Goal: Task Accomplishment & Management: Complete application form

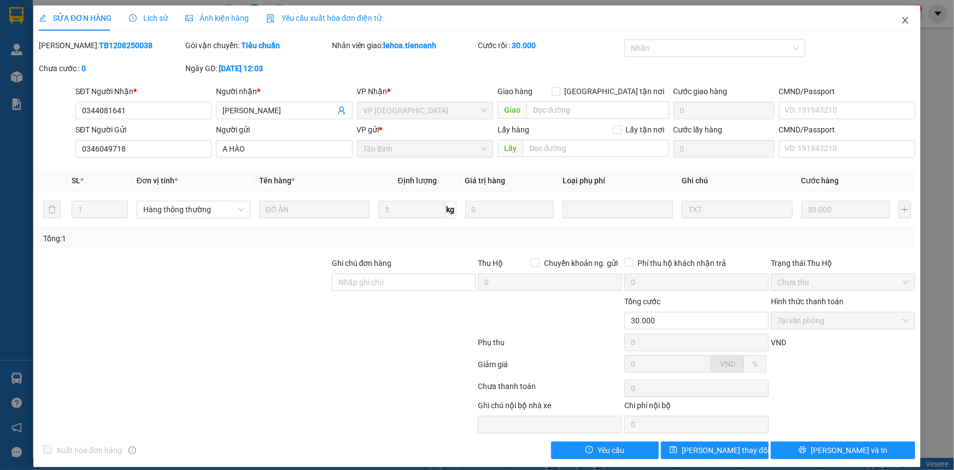
click at [901, 25] on icon "close" at bounding box center [905, 20] width 9 height 9
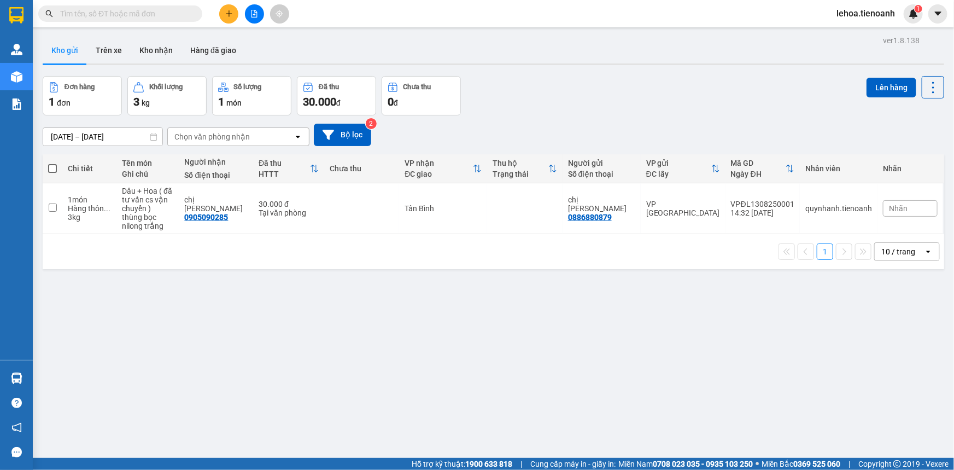
click at [232, 18] on button at bounding box center [228, 13] width 19 height 19
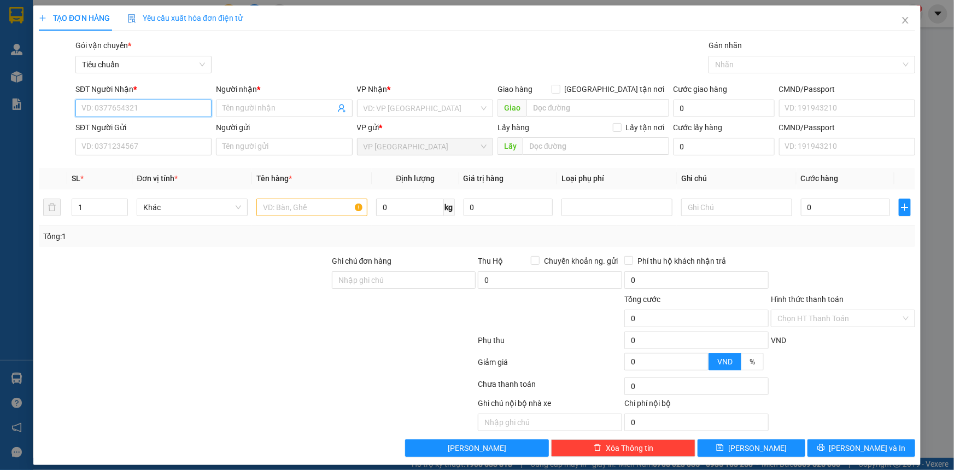
click at [149, 104] on input "SĐT Người Nhận *" at bounding box center [143, 109] width 136 height 18
click at [244, 109] on input "Người nhận *" at bounding box center [279, 108] width 112 height 12
type input "a"
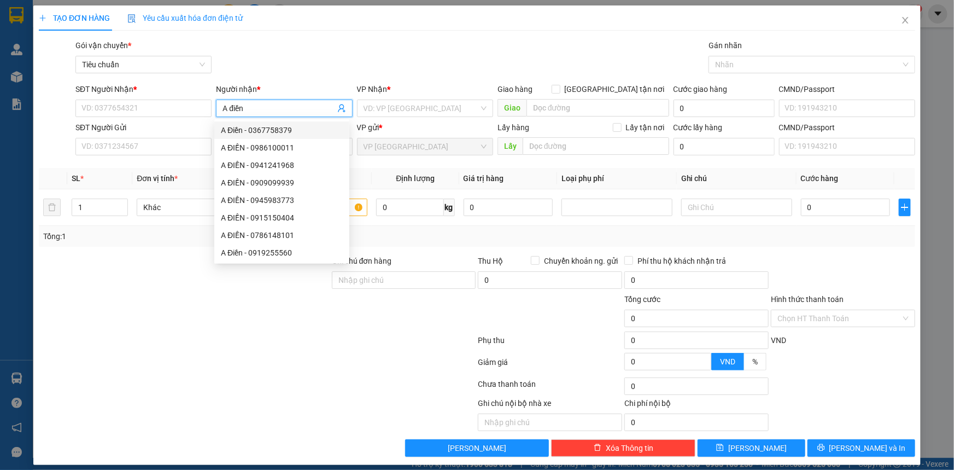
click at [270, 109] on input "A điền" at bounding box center [279, 108] width 112 height 12
type input "A"
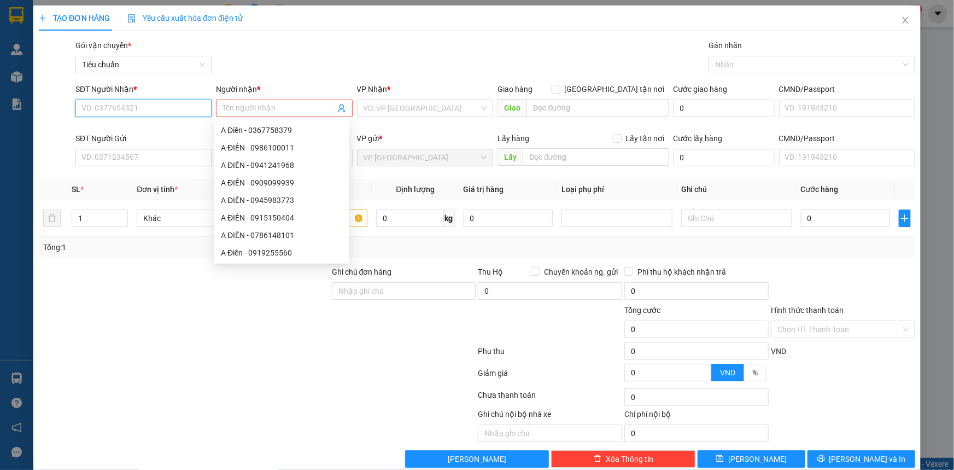
click at [147, 112] on input "SĐT Người Nhận *" at bounding box center [143, 109] width 136 height 18
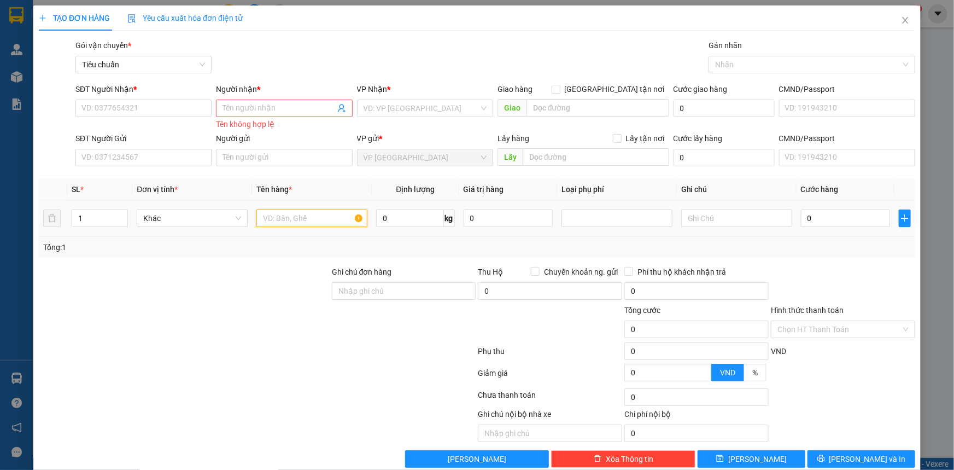
click at [324, 216] on input "text" at bounding box center [311, 218] width 111 height 18
click at [159, 109] on input "SĐT Người Nhận *" at bounding box center [143, 109] width 136 height 18
click at [135, 132] on div "0862304300 - ANH ĐIỀN" at bounding box center [142, 130] width 122 height 12
type input "0862304300"
type input "[PERSON_NAME]"
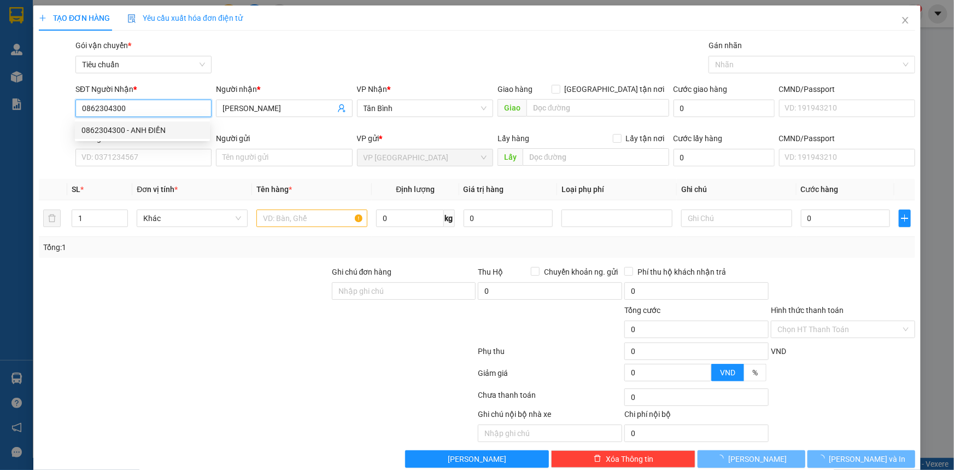
type input "40.000"
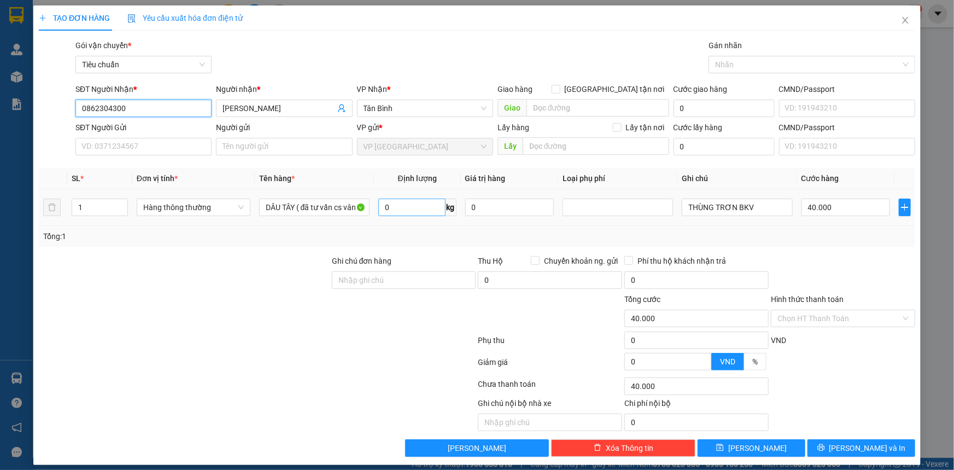
type input "0862304300"
click at [411, 208] on input "0" at bounding box center [411, 208] width 67 height 18
type input "10"
click at [176, 252] on div "Transit Pickup Surcharge Ids Transit Deliver Surcharge Ids Transit Deliver Surc…" at bounding box center [477, 247] width 877 height 417
click at [164, 145] on input "SĐT Người Gửi" at bounding box center [143, 147] width 136 height 18
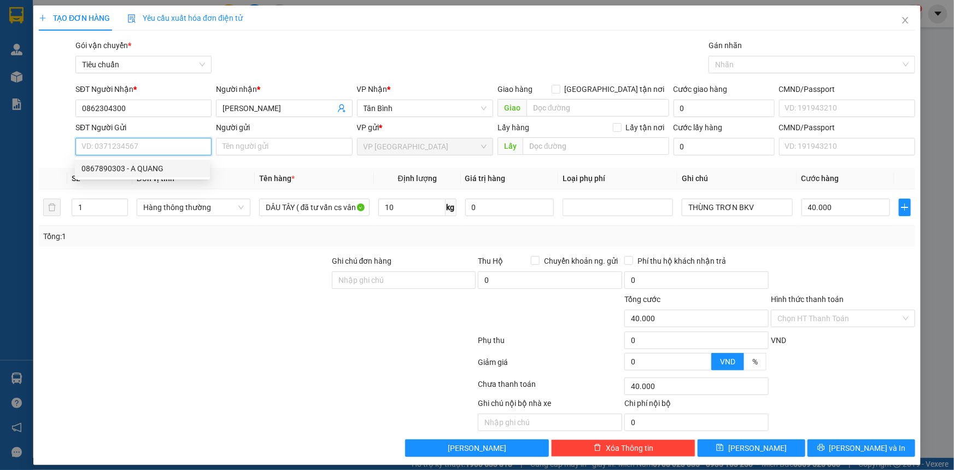
click at [145, 165] on div "0867890303 - A QUANG" at bounding box center [142, 168] width 122 height 12
type input "0867890303"
type input "A QUANG"
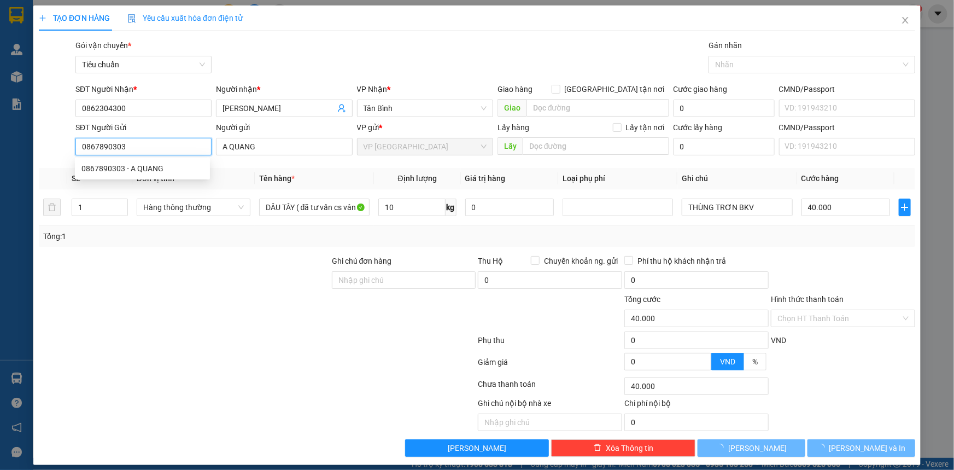
type input "0"
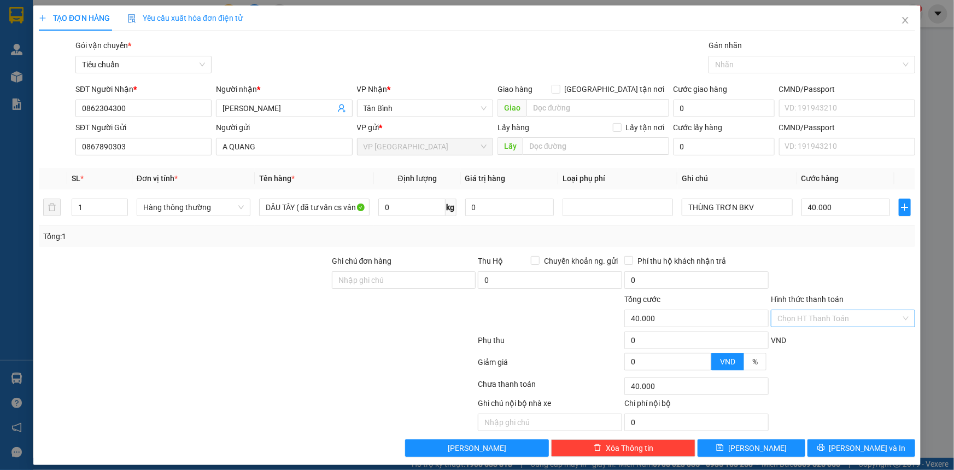
click at [812, 319] on input "Hình thức thanh toán" at bounding box center [840, 318] width 124 height 16
click at [809, 341] on div "Tại văn phòng" at bounding box center [837, 340] width 130 height 12
type input "0"
click at [827, 441] on button "[PERSON_NAME] và In" at bounding box center [862, 448] width 108 height 18
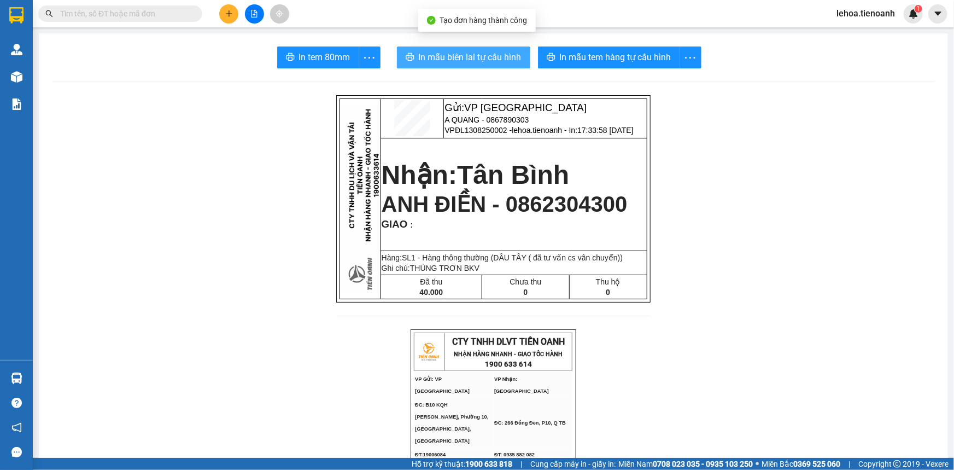
click at [468, 55] on span "In mẫu biên lai tự cấu hình" at bounding box center [470, 57] width 103 height 14
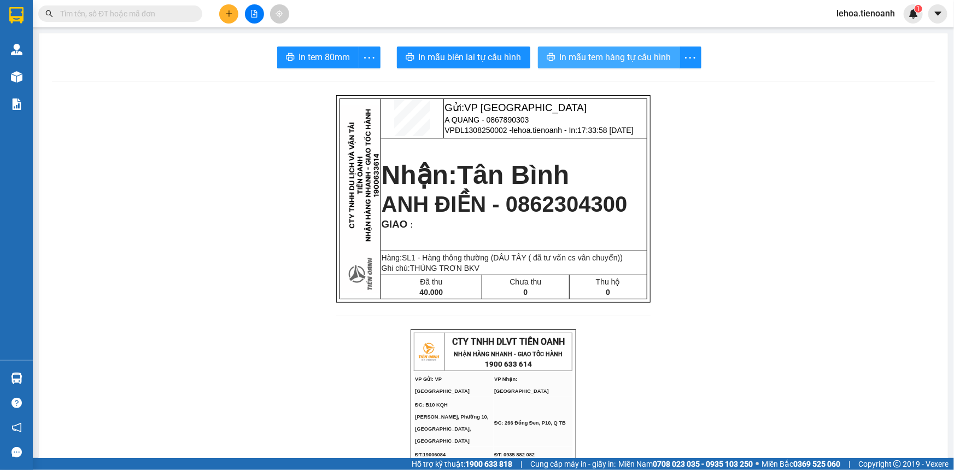
click at [614, 60] on span "In mẫu tem hàng tự cấu hình" at bounding box center [616, 57] width 112 height 14
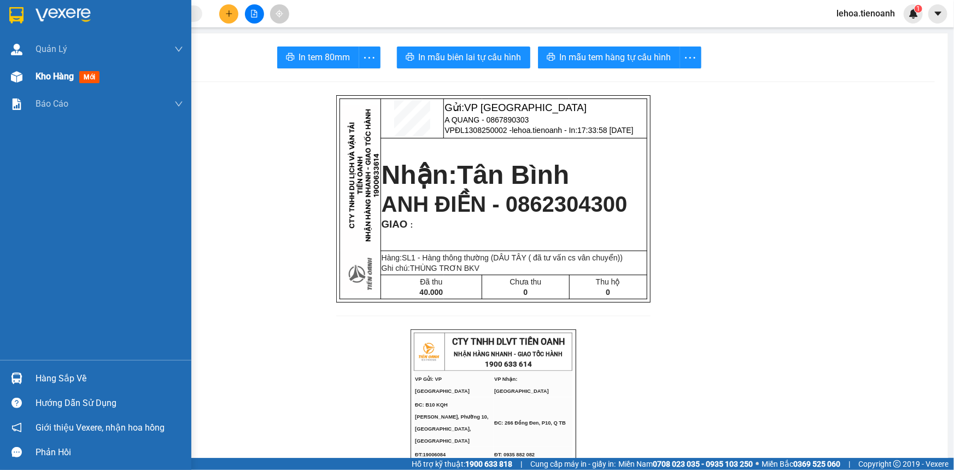
click at [49, 78] on span "Kho hàng" at bounding box center [55, 76] width 38 height 10
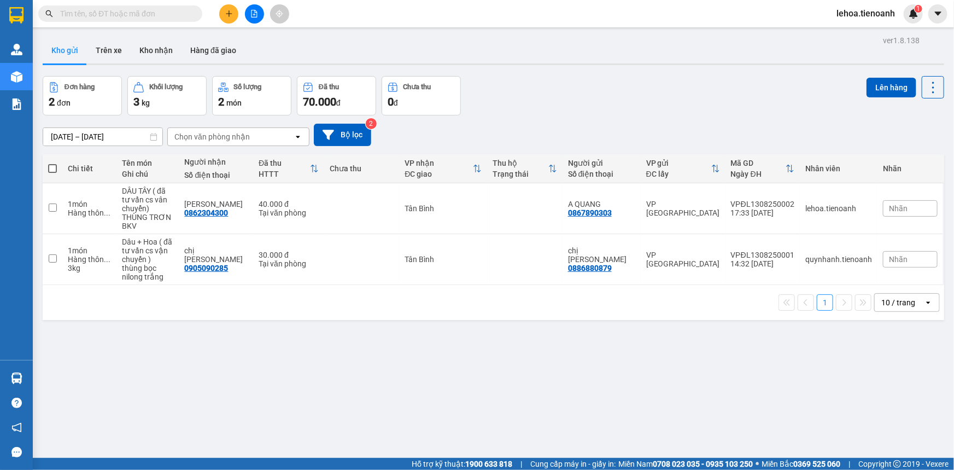
click at [51, 170] on span at bounding box center [52, 168] width 9 height 9
click at [53, 163] on input "checkbox" at bounding box center [53, 163] width 0 height 0
checkbox input "true"
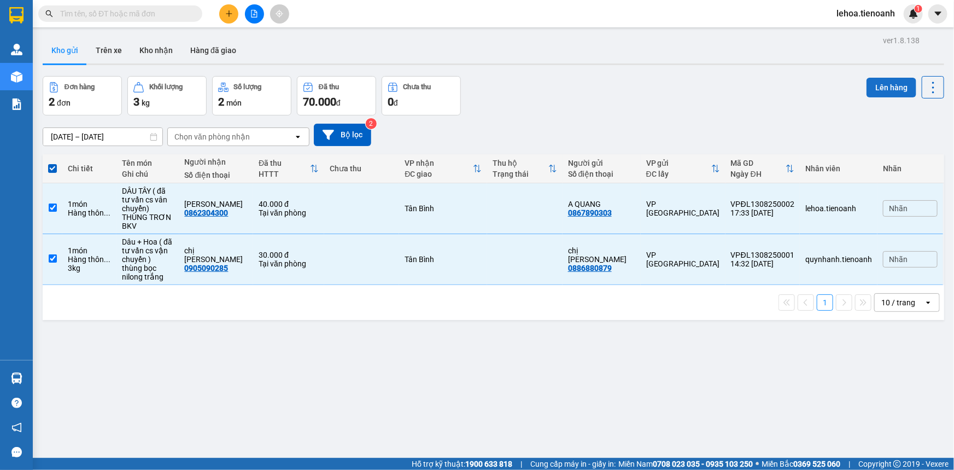
click at [872, 91] on button "Lên hàng" at bounding box center [892, 88] width 50 height 20
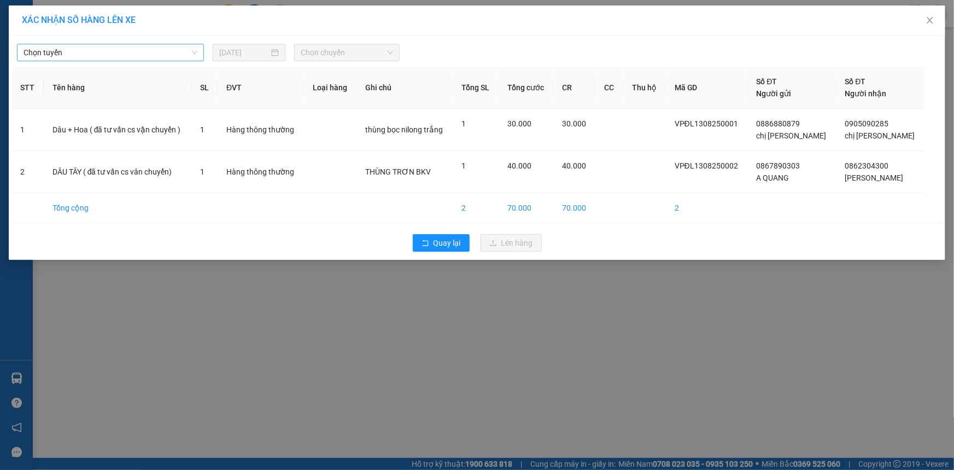
click at [97, 55] on span "Chọn tuyến" at bounding box center [111, 52] width 174 height 16
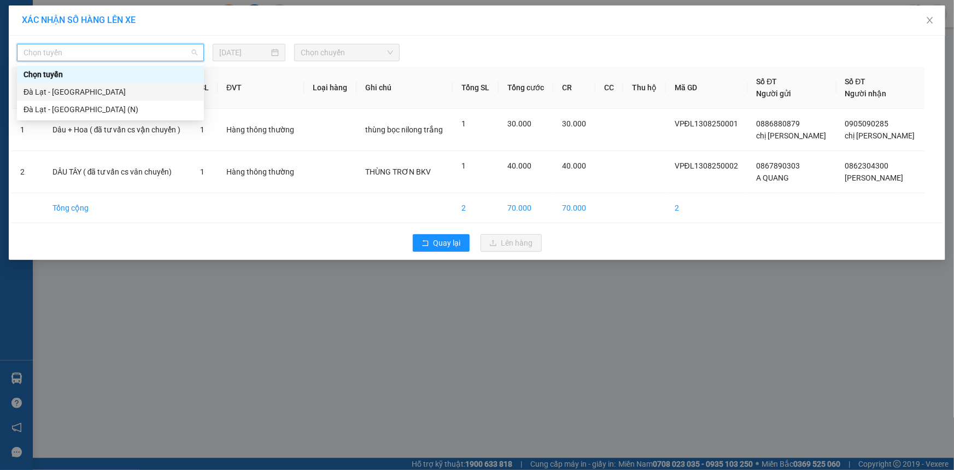
drag, startPoint x: 55, startPoint y: 91, endPoint x: 82, endPoint y: 88, distance: 27.5
click at [55, 91] on div "Đà Lạt - [GEOGRAPHIC_DATA]" at bounding box center [111, 92] width 174 height 12
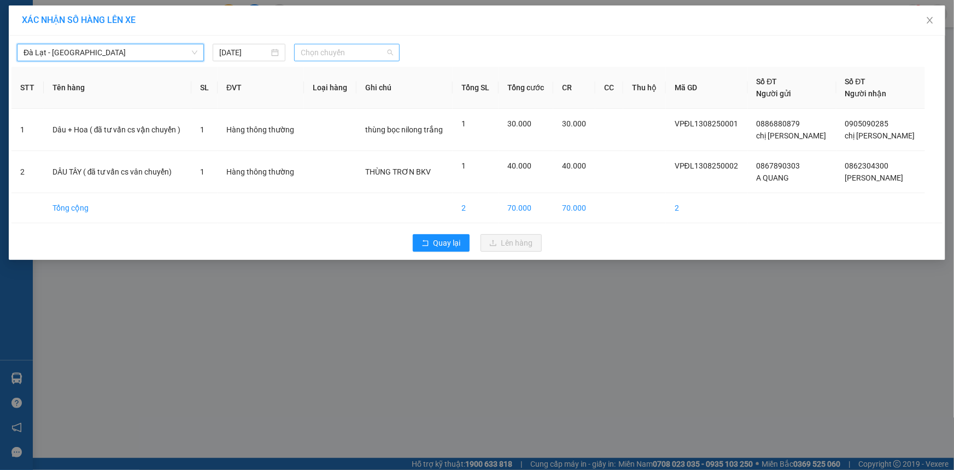
click at [317, 52] on span "Chọn chuyến" at bounding box center [347, 52] width 92 height 16
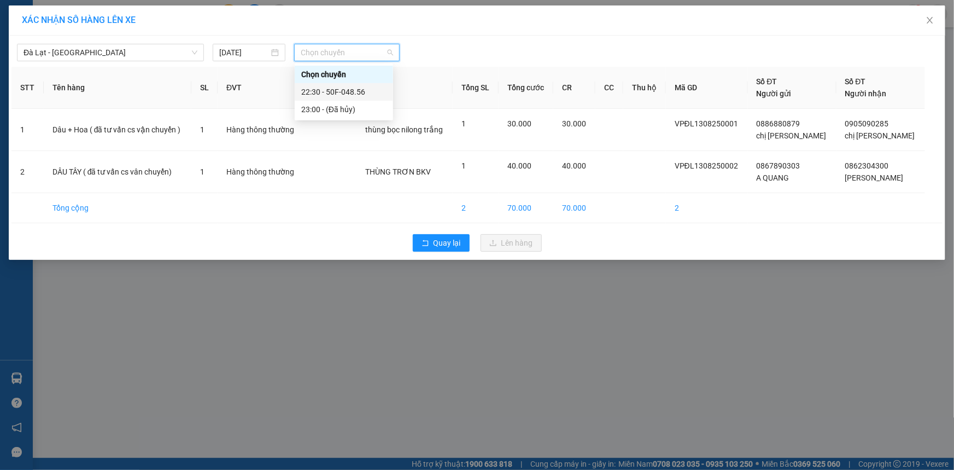
click at [325, 93] on div "22:30 - 50F-048.56" at bounding box center [343, 92] width 85 height 12
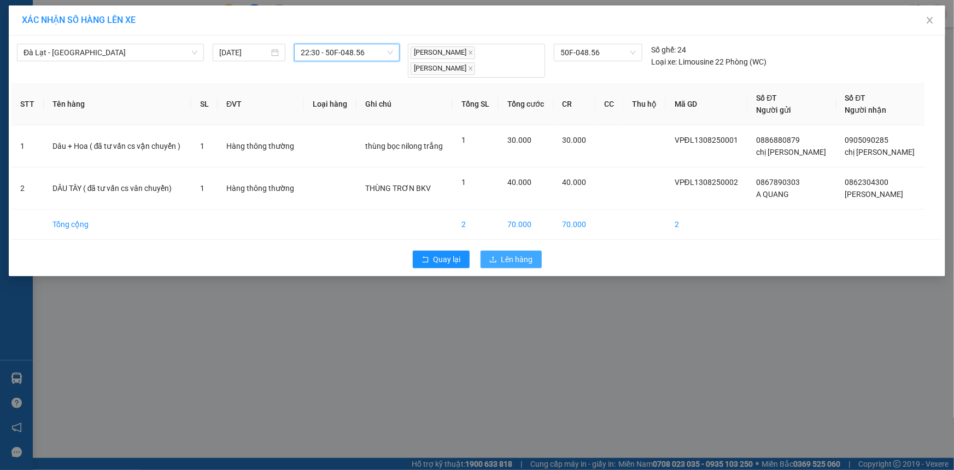
click at [502, 256] on span "Lên hàng" at bounding box center [517, 259] width 32 height 12
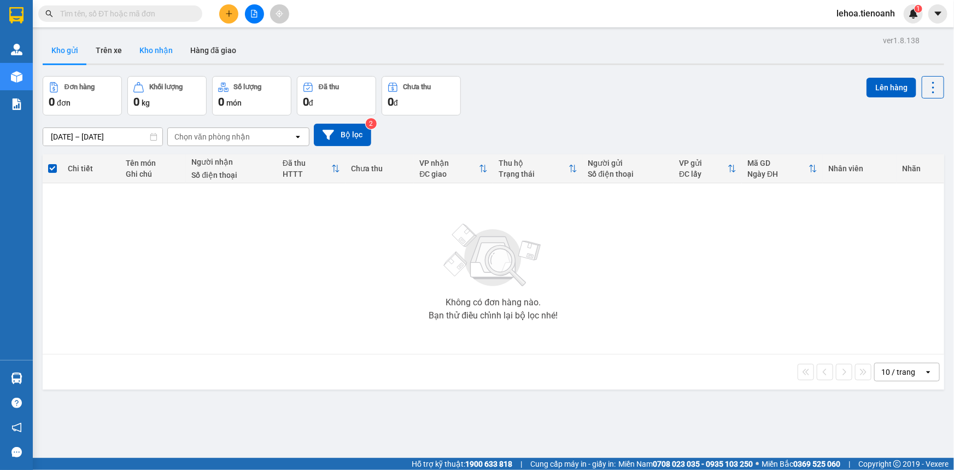
click at [162, 46] on button "Kho nhận" at bounding box center [156, 50] width 51 height 26
